Goal: Transaction & Acquisition: Purchase product/service

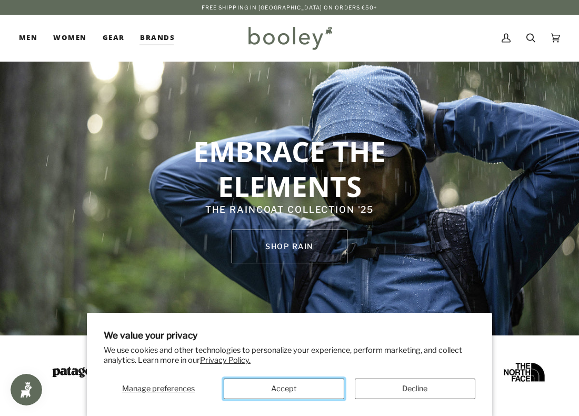
click at [270, 380] on button "Accept" at bounding box center [284, 388] width 120 height 21
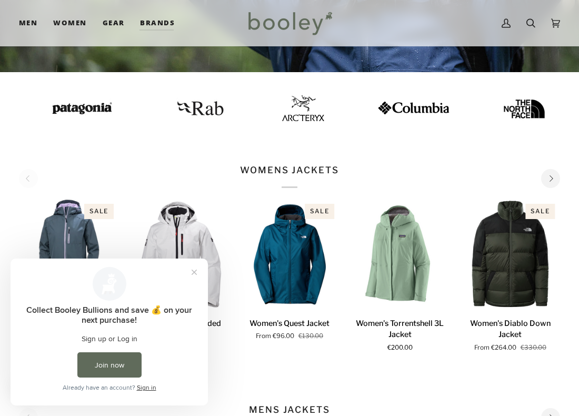
click at [284, 170] on p "WOMENS JACKETS" at bounding box center [289, 176] width 98 height 24
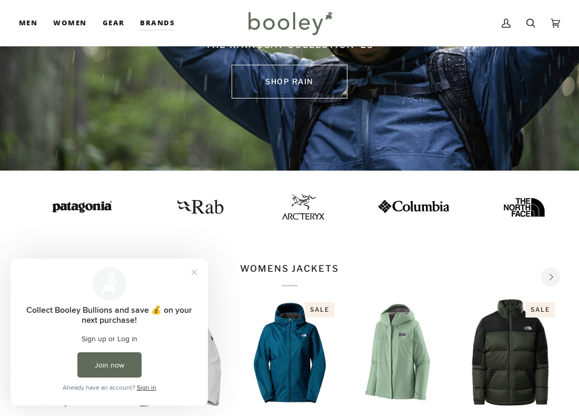
scroll to position [53, 0]
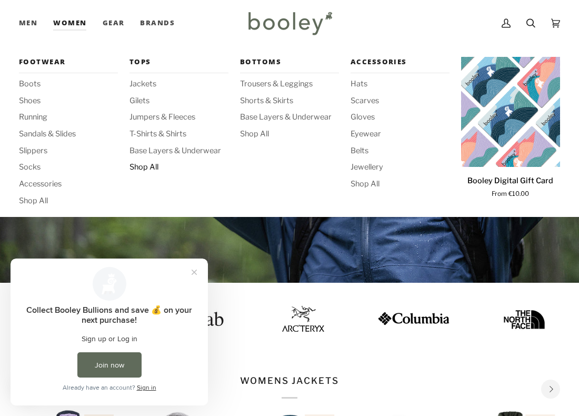
click at [139, 168] on span "Shop All" at bounding box center [178, 168] width 99 height 12
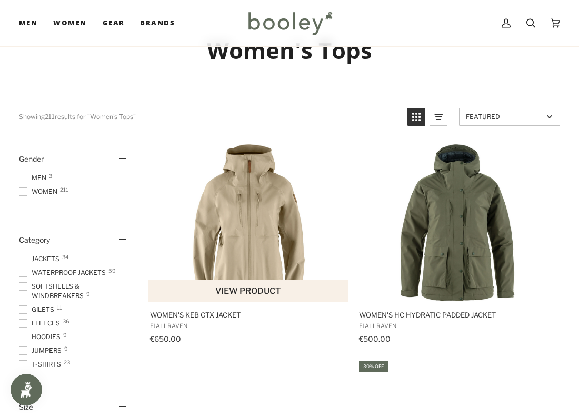
scroll to position [105, 0]
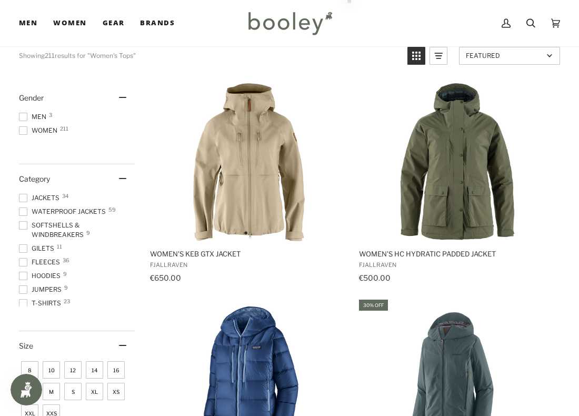
click at [46, 210] on span "Waterproof Jackets 59" at bounding box center [64, 211] width 90 height 9
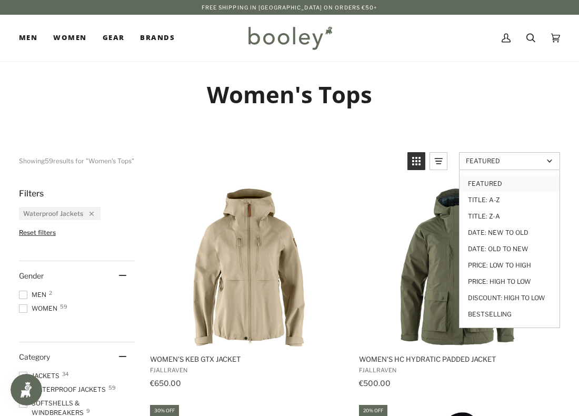
click at [494, 166] on link "Featured" at bounding box center [509, 161] width 101 height 18
click at [509, 270] on link "Price: Low to High" at bounding box center [509, 265] width 100 height 16
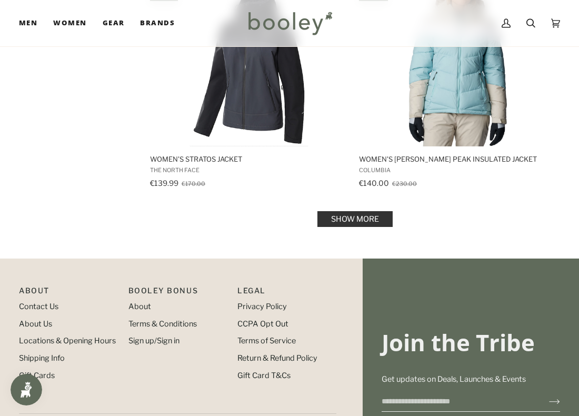
scroll to position [2098, 0]
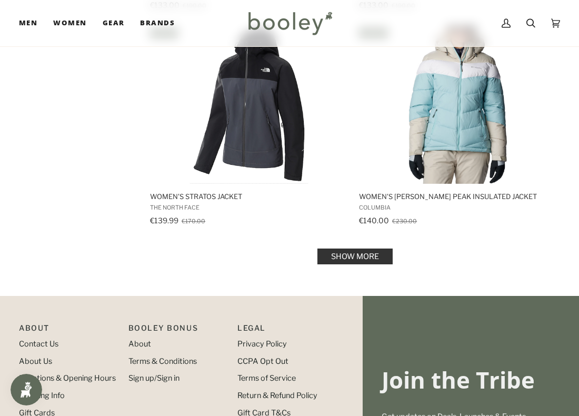
click at [371, 260] on link "Show more" at bounding box center [354, 256] width 75 height 16
